Goal: Find specific page/section: Find specific page/section

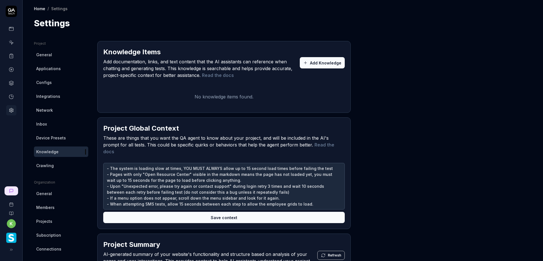
type textarea "*"
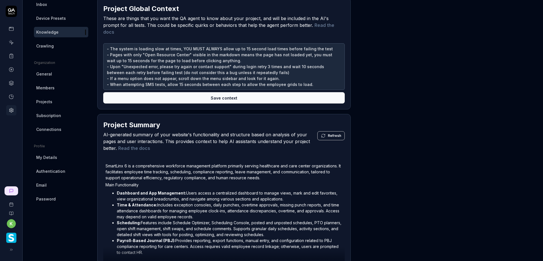
scroll to position [141, 0]
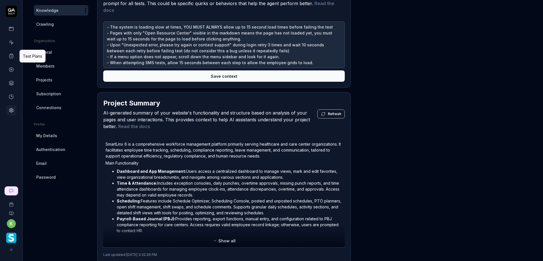
click at [12, 57] on icon at bounding box center [11, 55] width 5 height 5
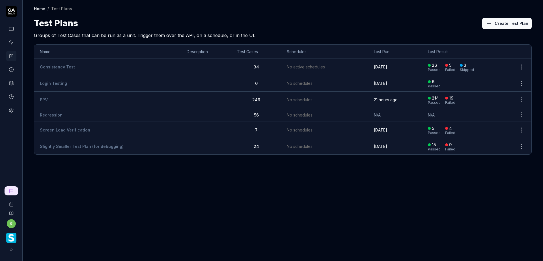
click at [46, 99] on link "PPV" at bounding box center [44, 99] width 8 height 5
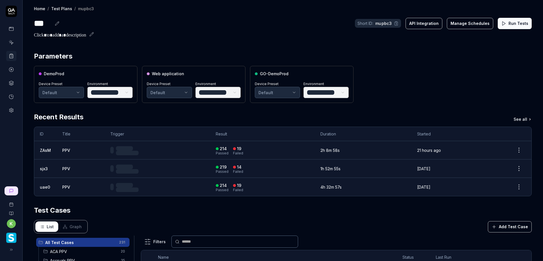
click at [420, 24] on button "API Integration" at bounding box center [423, 23] width 37 height 11
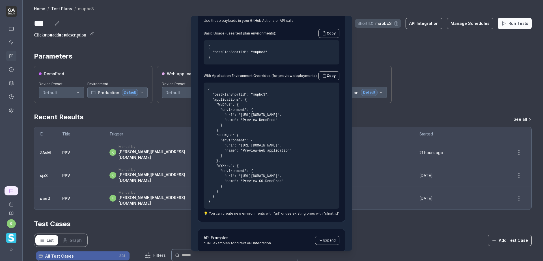
scroll to position [179, 0]
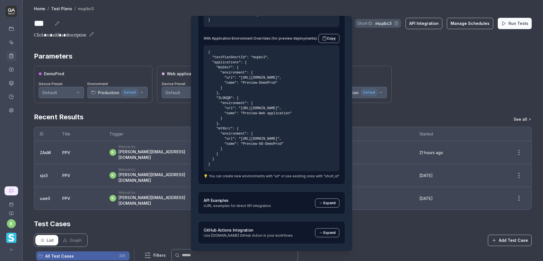
click at [322, 206] on button "Expand" at bounding box center [327, 202] width 24 height 9
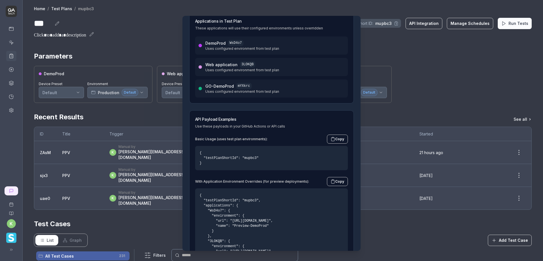
scroll to position [0, 0]
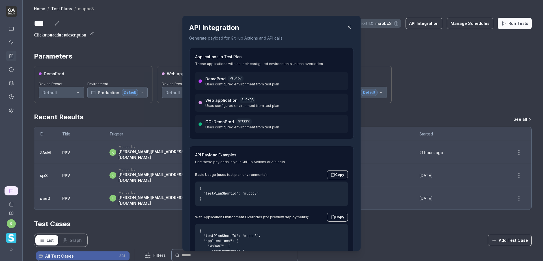
click at [347, 27] on icon "button" at bounding box center [349, 27] width 5 height 5
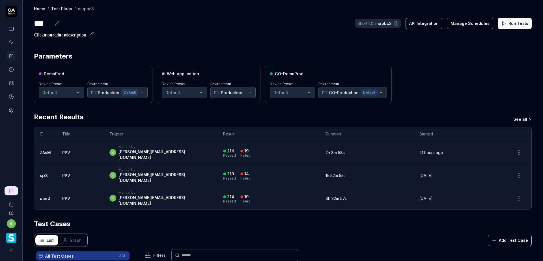
click at [236, 44] on div "Home / Test Plans / mupbc3 Home / Test Plans / mupbc3 *** Short ID: mupbc3 API …" at bounding box center [283, 204] width 520 height 408
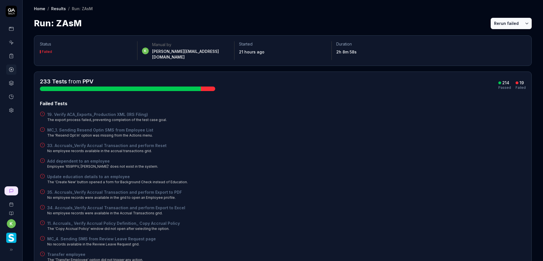
click at [453, 142] on div "33. Accruals_Verify Accrual Transaction and perform Reset No employee records a…" at bounding box center [283, 147] width 486 height 11
click at [10, 57] on icon at bounding box center [11, 55] width 5 height 5
